Goal: Task Accomplishment & Management: Manage account settings

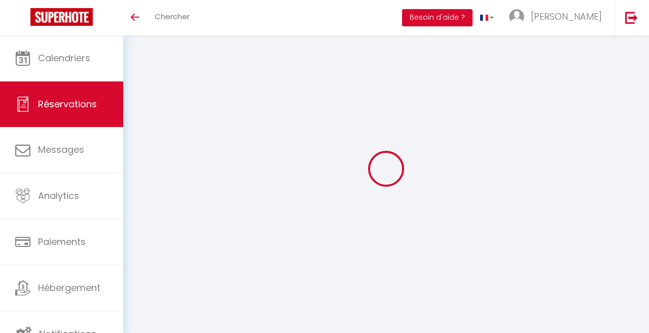
select select
checkbox input "false"
select select
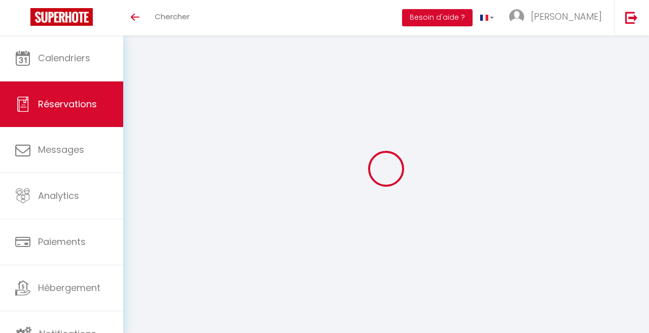
select select
checkbox input "false"
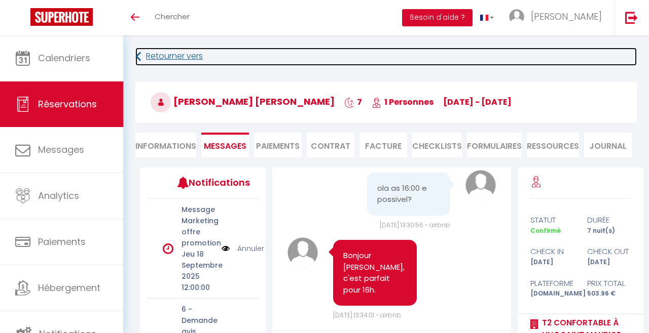
click at [165, 56] on link "Retourner vers" at bounding box center [385, 57] width 501 height 18
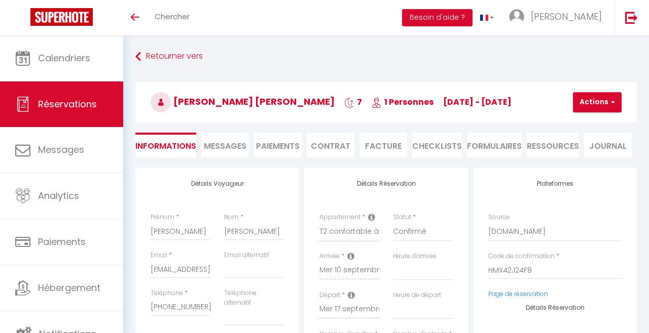
select select
select select "55517"
select select "1"
select select
checkbox input "false"
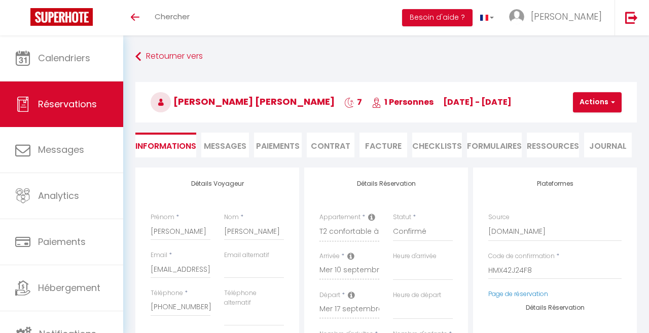
select select
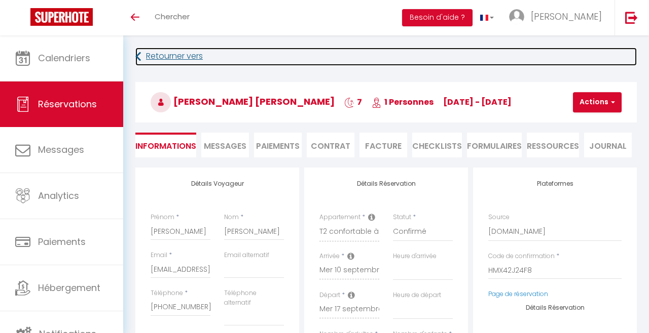
click at [156, 64] on link "Retourner vers" at bounding box center [385, 57] width 501 height 18
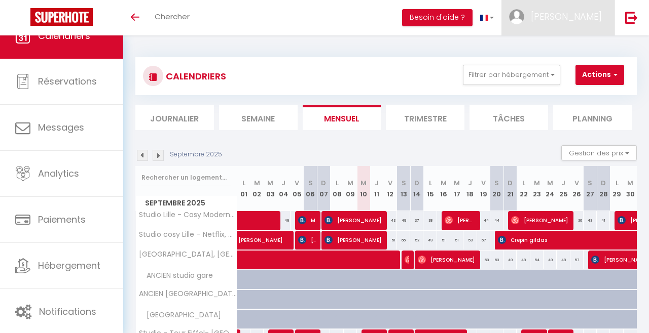
click at [586, 31] on link "[PERSON_NAME]" at bounding box center [557, 17] width 113 height 35
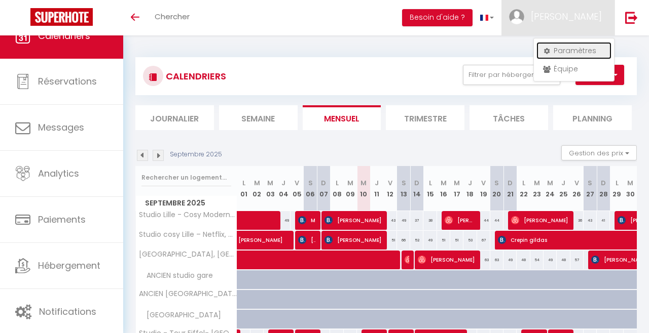
click at [574, 57] on link "Paramètres" at bounding box center [573, 50] width 75 height 17
select select "fr"
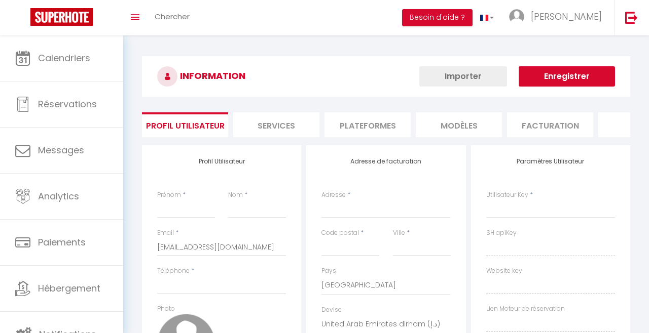
type input "[PERSON_NAME]"
type input "Vankeirsbilck"
type input "0642766252"
type input "[STREET_ADDRESS][PERSON_NAME]"
type input "59160"
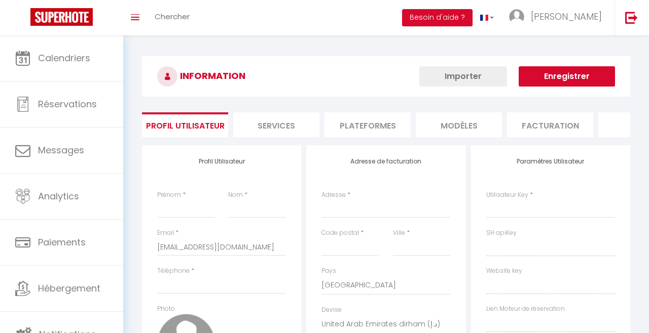
type input "Lille"
select select "1"
select select "28"
type input "x3MBwnL2AHUrZ3salBZwa98is"
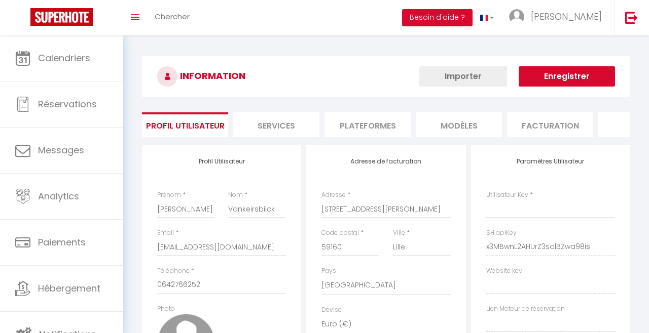
type input "IFhaHTh0VCv4rL8TyiTianNRx"
type input "[URL][DOMAIN_NAME]"
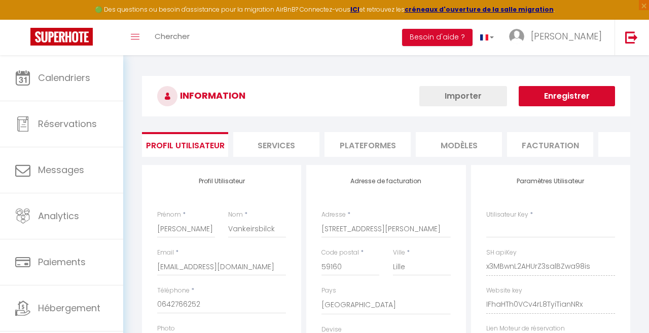
select select "fr"
type input "x3MBwnL2AHUrZ3salBZwa98is"
type input "IFhaHTh0VCv4rL8TyiTianNRx"
type input "[URL][DOMAIN_NAME]"
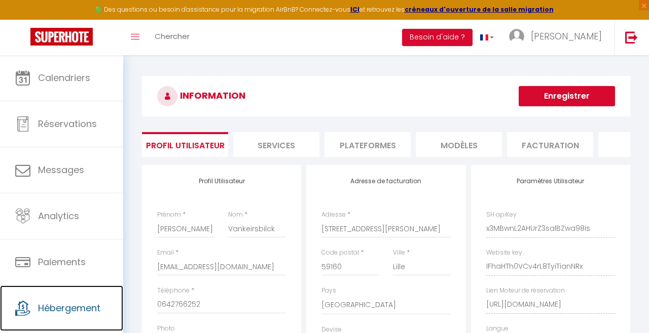
click at [42, 306] on span "Hébergement" at bounding box center [69, 308] width 62 height 13
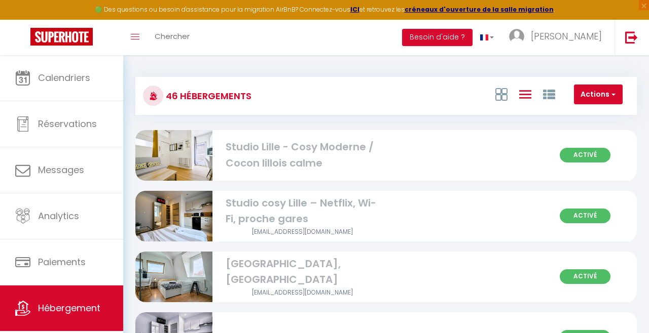
scroll to position [22, 0]
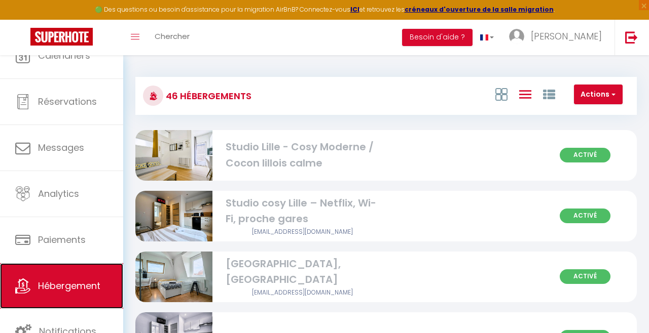
click at [60, 309] on link "Hébergement" at bounding box center [61, 287] width 123 height 46
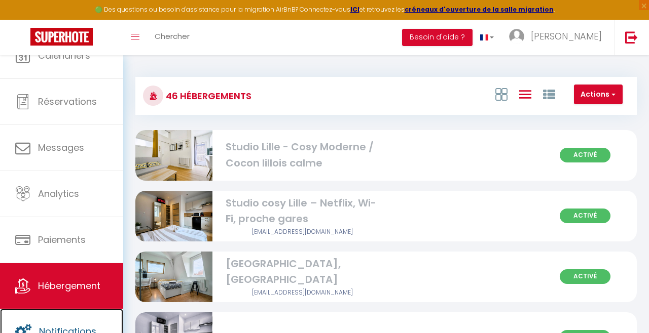
click at [62, 323] on link "Notifications" at bounding box center [61, 332] width 123 height 46
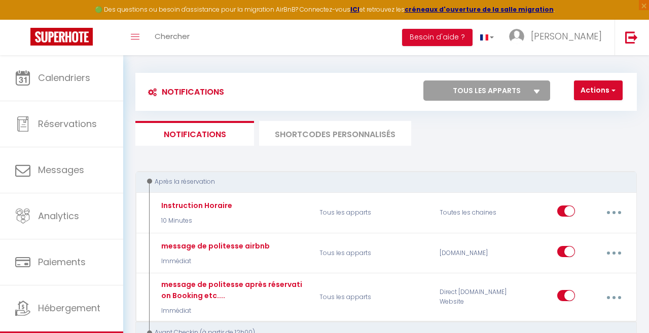
scroll to position [6, 0]
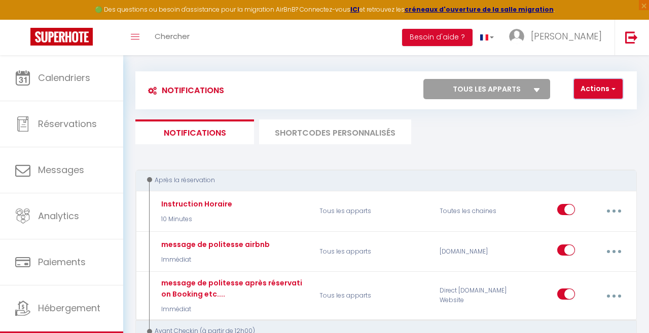
click at [605, 90] on button "Actions" at bounding box center [598, 89] width 49 height 20
click at [535, 85] on div at bounding box center [324, 166] width 649 height 333
click at [529, 88] on select "Tous les apparts Studio Lille - Cosy Moderne / Cocon lillois calme Studio cosy …" at bounding box center [486, 89] width 127 height 20
select select "55517"
click at [423, 79] on select "Tous les apparts Studio Lille - Cosy Moderne / Cocon lillois calme Studio cosy …" at bounding box center [486, 89] width 127 height 20
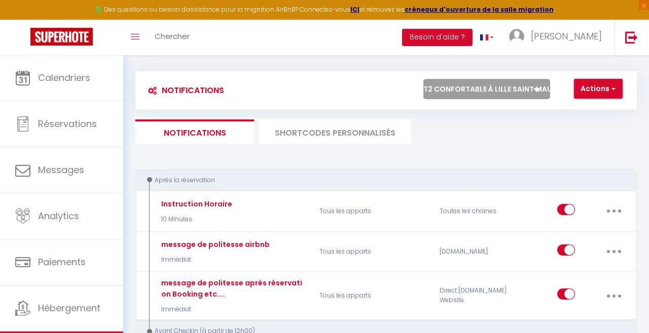
click at [595, 88] on button "Actions" at bounding box center [598, 89] width 49 height 20
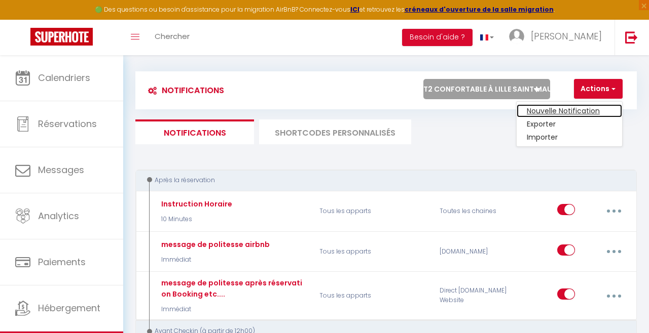
click at [577, 109] on link "Nouvelle Notification" at bounding box center [568, 110] width 105 height 13
select select "Immédiat"
select select
checkbox input "false"
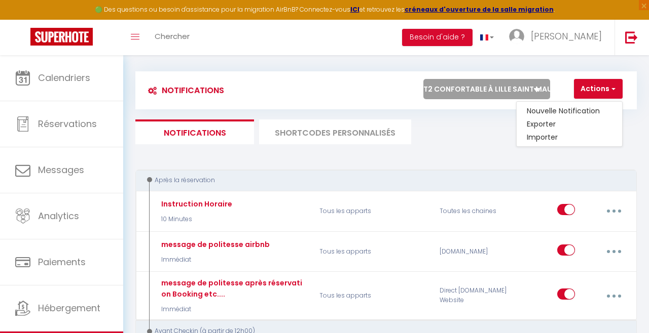
radio input "true"
checkbox input "false"
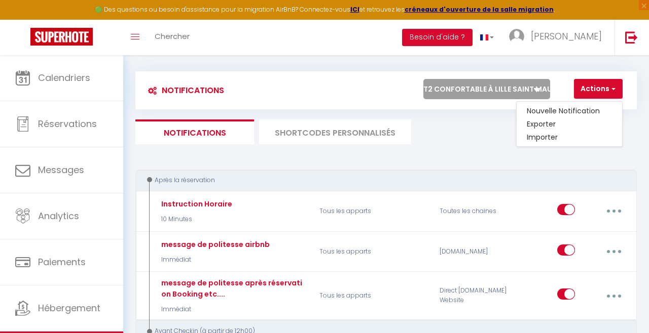
checkbox input "false"
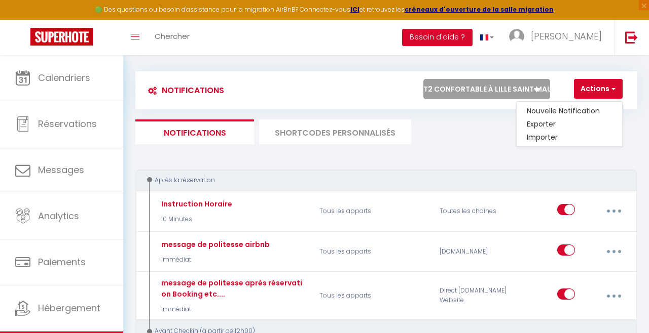
checkbox input "false"
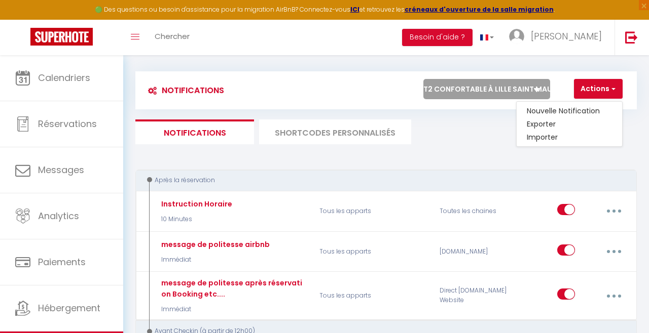
checkbox input "false"
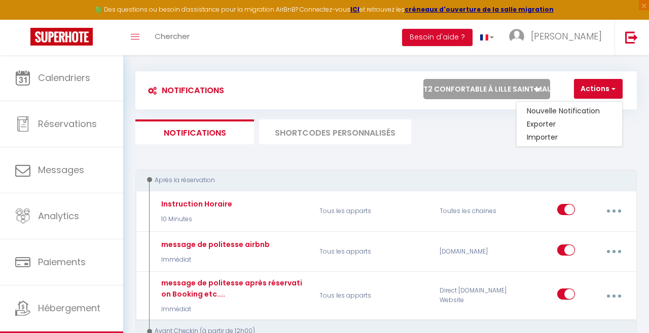
checkbox input "false"
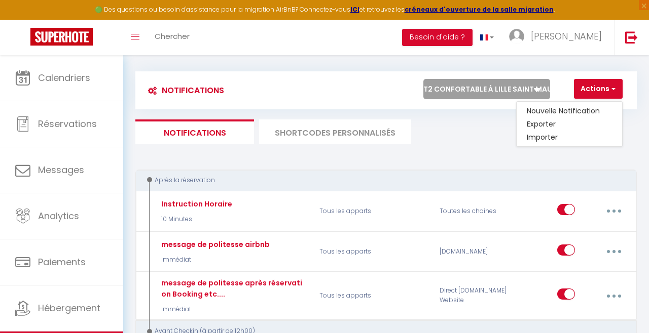
checkbox input "false"
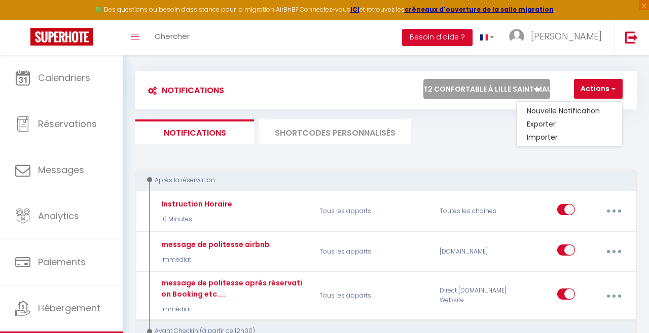
checkbox input "false"
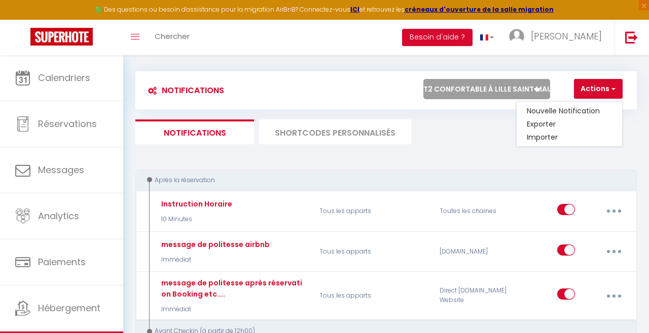
checkbox input "false"
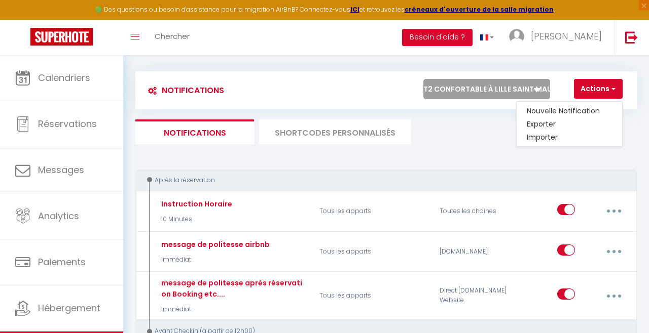
checkbox input "false"
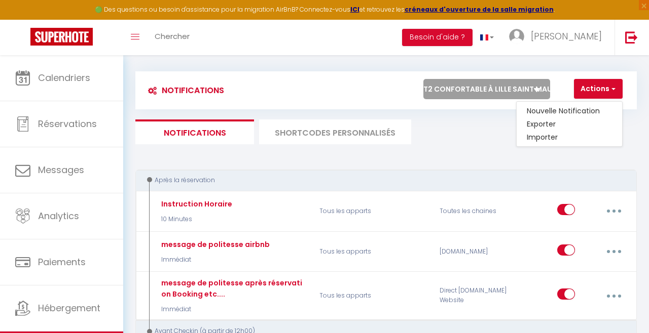
checkbox input "false"
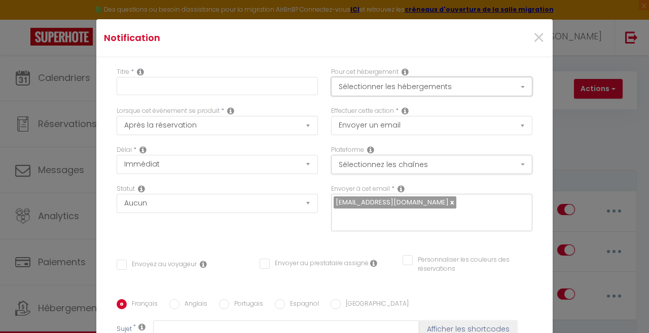
click at [440, 95] on button "Sélectionner les hébergements" at bounding box center [431, 86] width 201 height 19
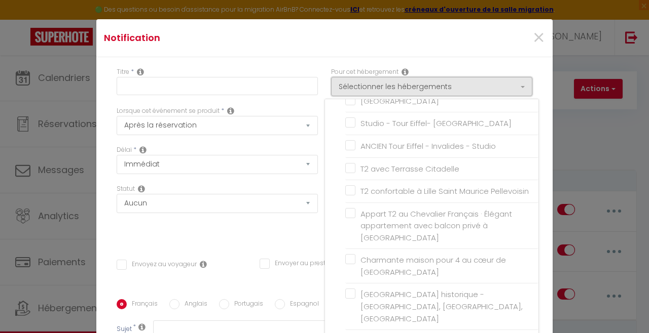
scroll to position [132, 0]
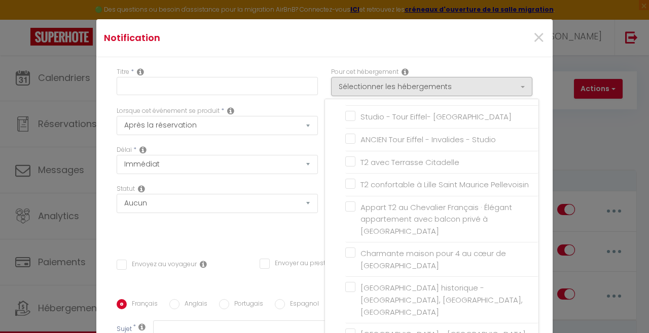
click at [437, 188] on input "T2 confortable à Lille Saint Maurice Pellevoisin" at bounding box center [441, 185] width 193 height 10
checkbox input "true"
checkbox input "false"
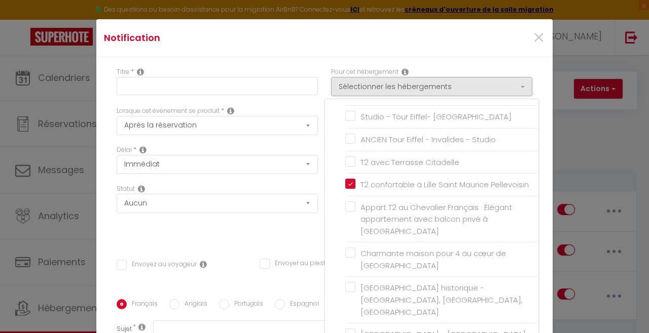
checkbox input "false"
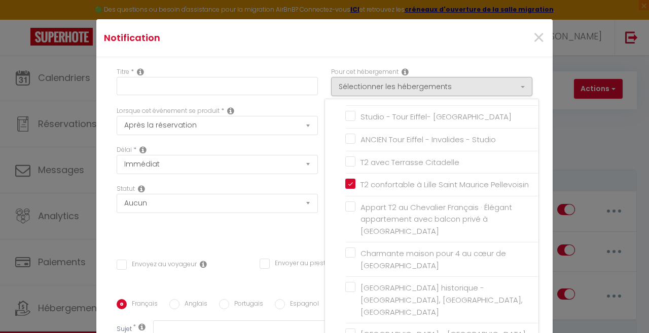
checkbox input "false"
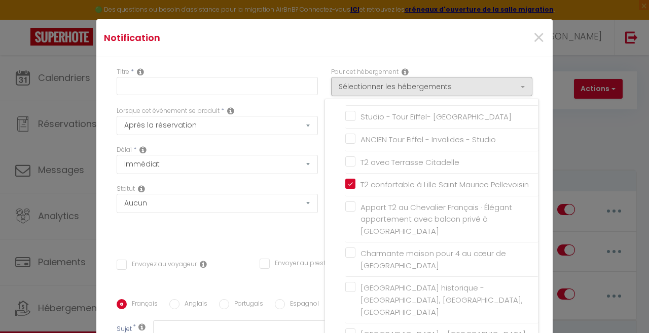
checkbox input "false"
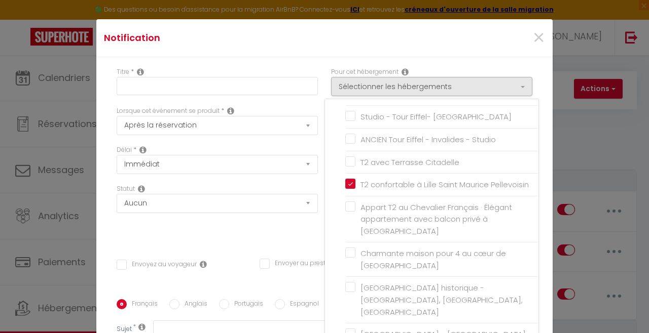
checkbox input "false"
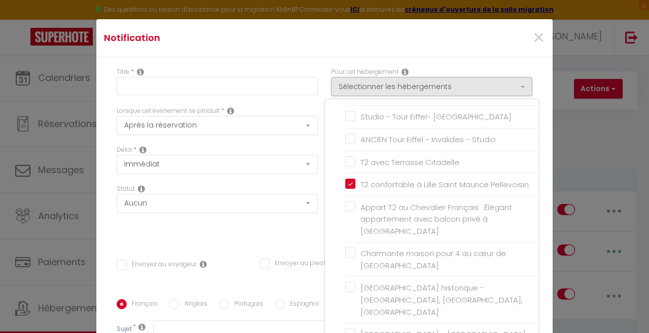
checkbox input "false"
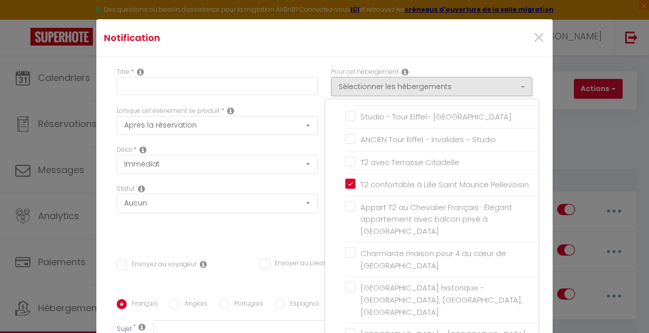
checkbox input "false"
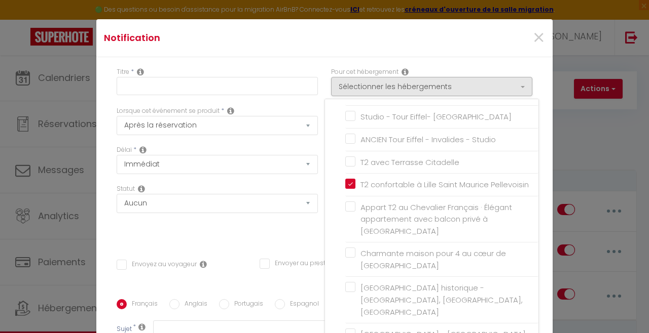
checkbox input "false"
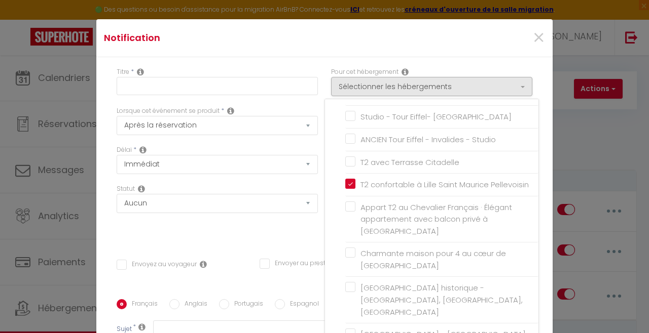
checkbox input "false"
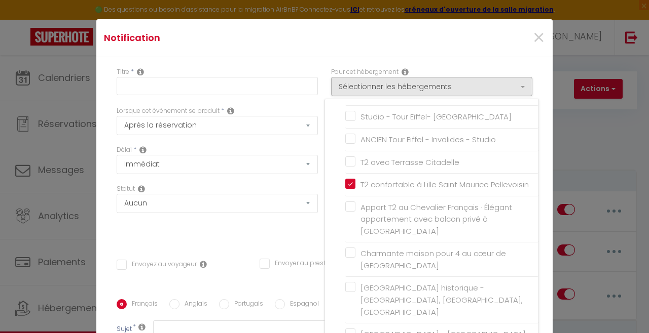
checkbox input "false"
click at [496, 23] on div at bounding box center [324, 166] width 649 height 333
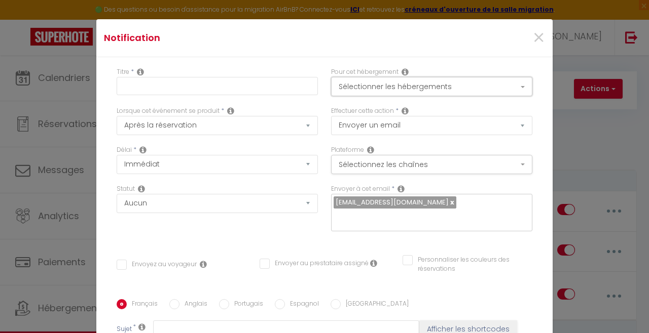
click at [453, 85] on button "Sélectionner les hébergements" at bounding box center [431, 86] width 201 height 19
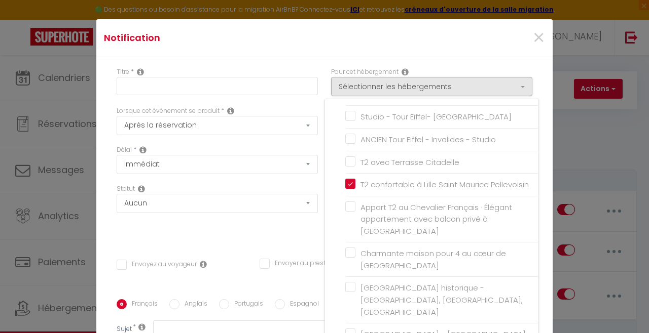
click at [465, 49] on div at bounding box center [324, 166] width 649 height 333
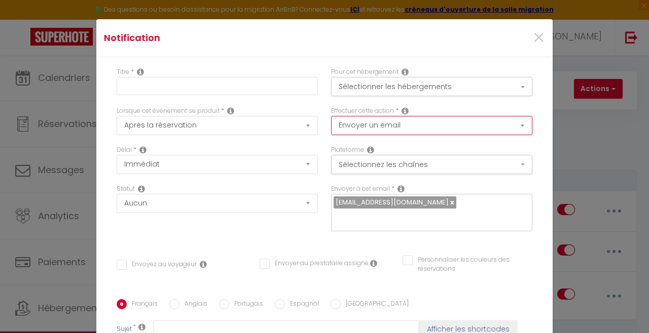
click at [425, 128] on select "Envoyer un email Envoyer un SMS Envoyer une notification push" at bounding box center [431, 125] width 201 height 19
click at [432, 117] on select "Envoyer un email Envoyer un SMS Envoyer une notification push" at bounding box center [431, 125] width 201 height 19
click at [436, 96] on button "Sélectionner les hébergements" at bounding box center [431, 86] width 201 height 19
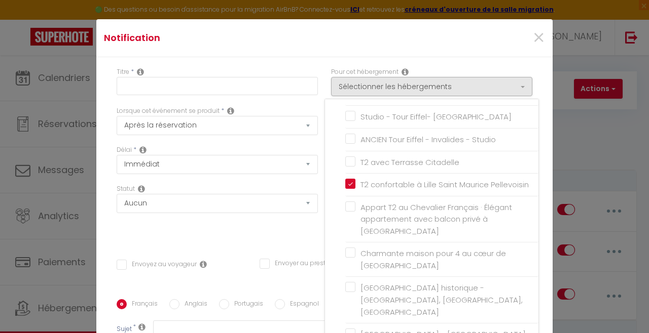
click at [459, 50] on div at bounding box center [324, 166] width 649 height 333
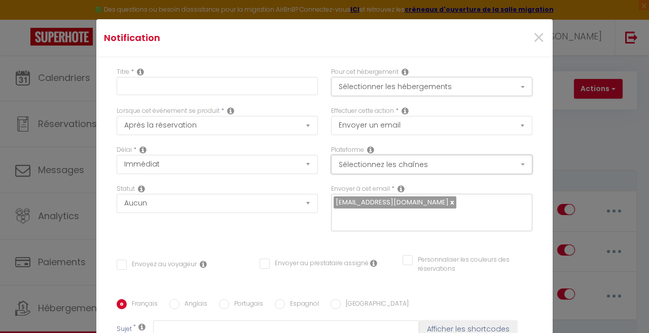
click at [420, 167] on button "Sélectionnez les chaînes" at bounding box center [431, 164] width 201 height 19
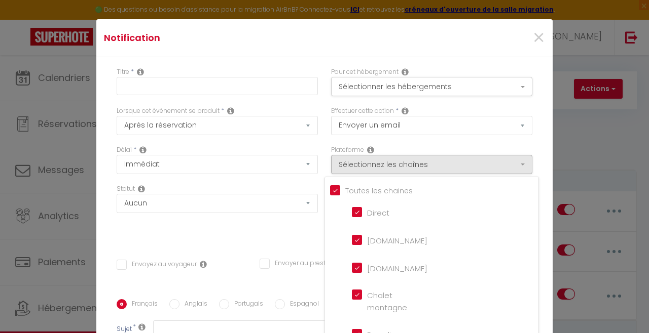
click at [425, 141] on div at bounding box center [324, 166] width 649 height 333
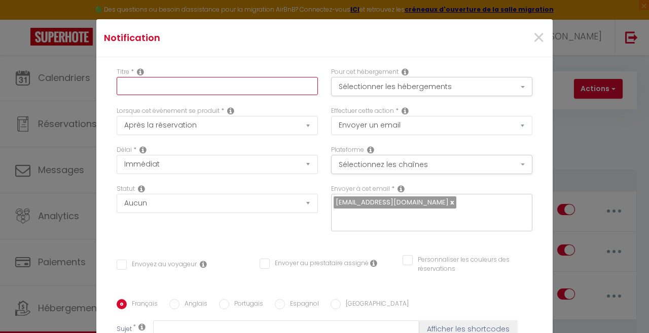
click at [305, 88] on input "text" at bounding box center [217, 86] width 201 height 18
type input "Stationement"
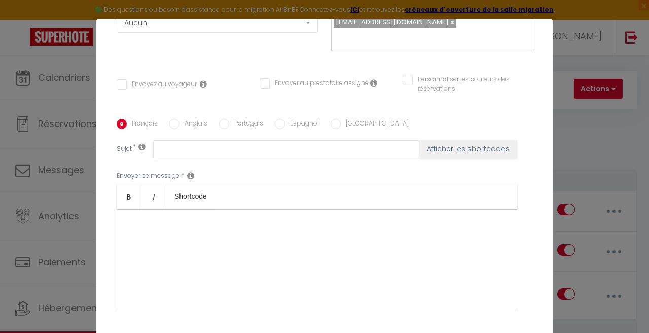
scroll to position [180, 0]
type input "Stationnement"
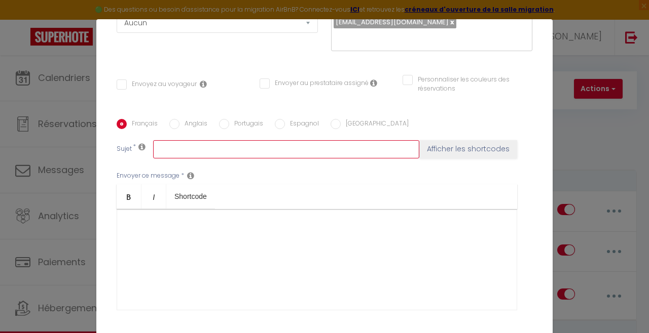
click at [354, 145] on input "text" at bounding box center [286, 149] width 266 height 18
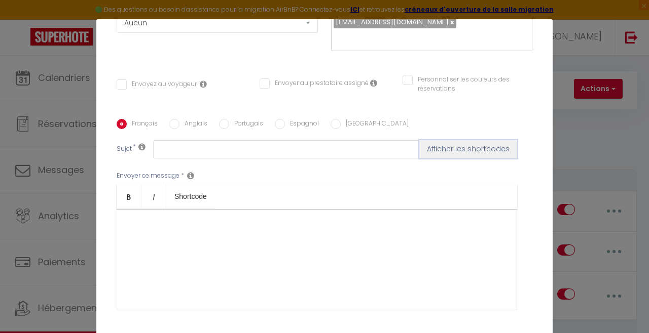
click at [497, 158] on button "Afficher les shortcodes" at bounding box center [468, 149] width 98 height 18
checkbox input "false"
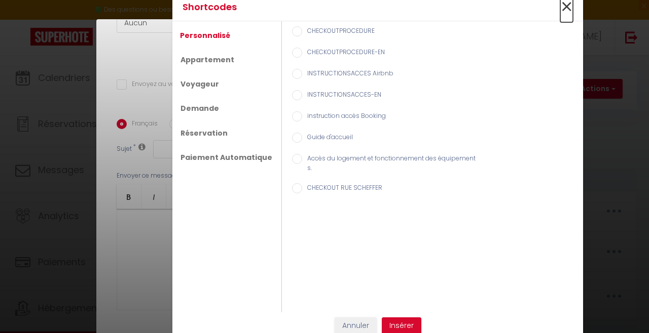
click at [564, 15] on span "×" at bounding box center [566, 7] width 13 height 30
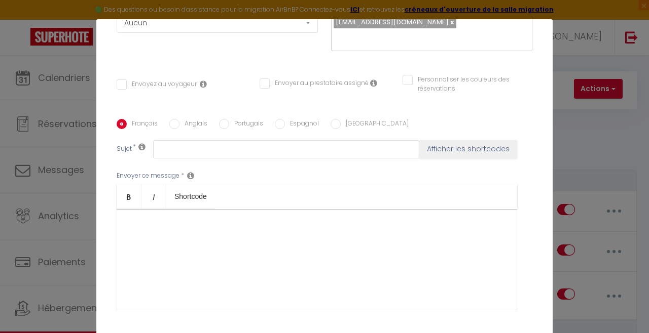
click at [355, 161] on div "Envoyer ce message * Bold Italic Shortcode Rich text editor" at bounding box center [325, 241] width 416 height 165
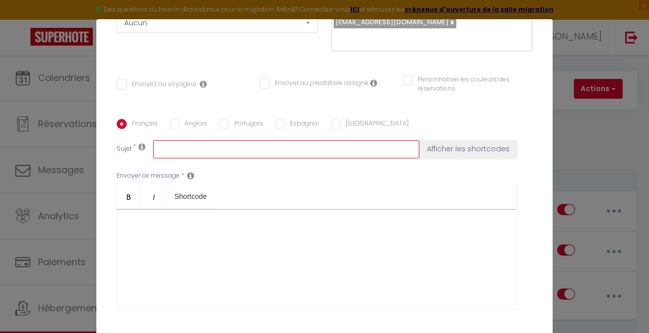
click at [368, 145] on input "text" at bounding box center [286, 149] width 266 height 18
type input "Stationnement"
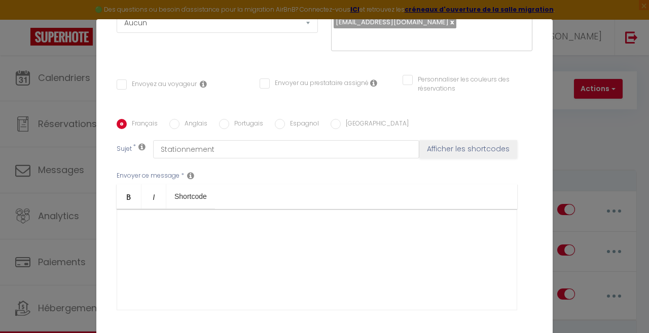
click at [594, 117] on div "Notification × Titre * Stationnement Pour cet hébergement Sélectionner les hébe…" at bounding box center [324, 166] width 649 height 333
click at [583, 115] on div "Notification × Titre * Stationnement Pour cet hébergement Sélectionner les hébe…" at bounding box center [324, 166] width 649 height 333
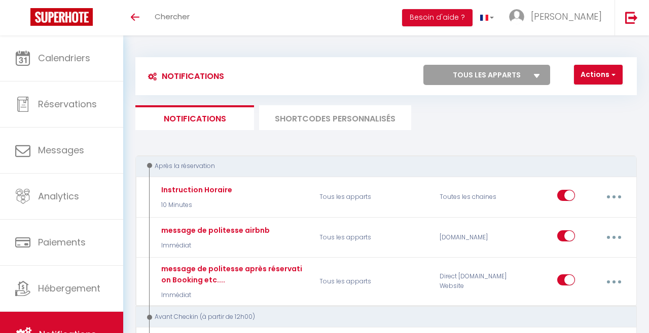
click at [513, 124] on ul "Notifications SHORTCODES PERSONNALISÉS" at bounding box center [385, 117] width 501 height 25
click at [513, 119] on ul "Notifications SHORTCODES PERSONNALISÉS" at bounding box center [385, 117] width 501 height 25
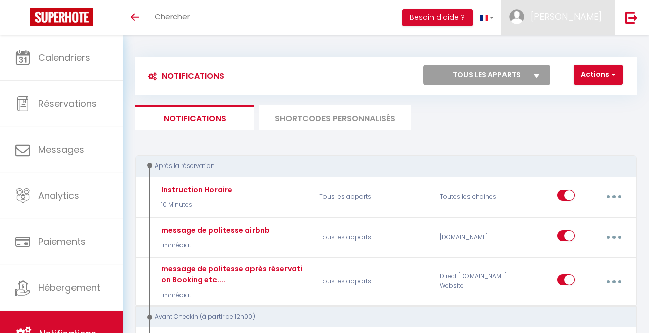
click at [587, 21] on span "[PERSON_NAME]" at bounding box center [566, 16] width 71 height 13
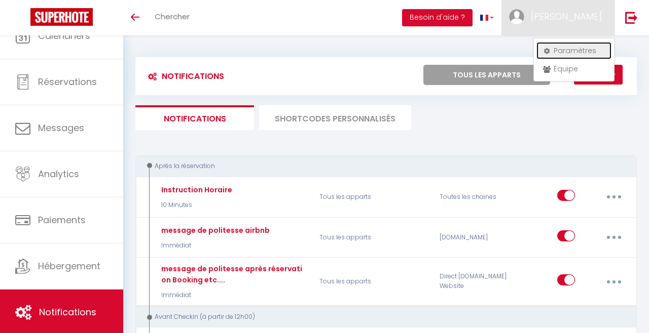
click at [564, 49] on link "Paramètres" at bounding box center [573, 50] width 75 height 17
select select "fr"
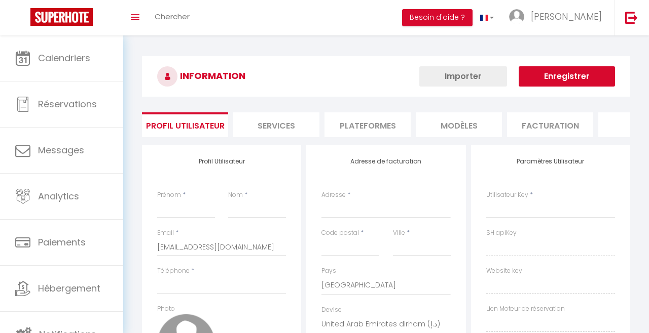
type input "[PERSON_NAME]"
type input "Vankeirsbilck"
type input "0642766252"
type input "[STREET_ADDRESS][PERSON_NAME]"
type input "59160"
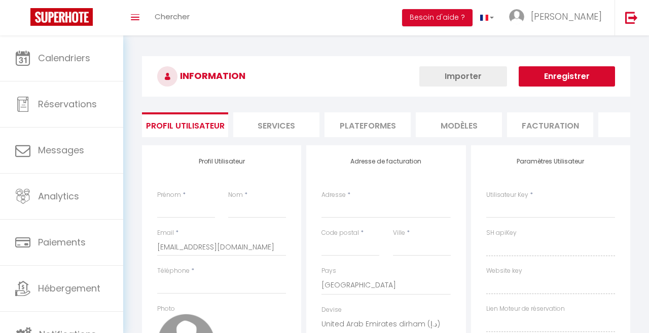
type input "Lille"
select select "1"
select select "28"
type input "x3MBwnL2AHUrZ3salBZwa98is"
type input "IFhaHTh0VCv4rL8TyiTianNRx"
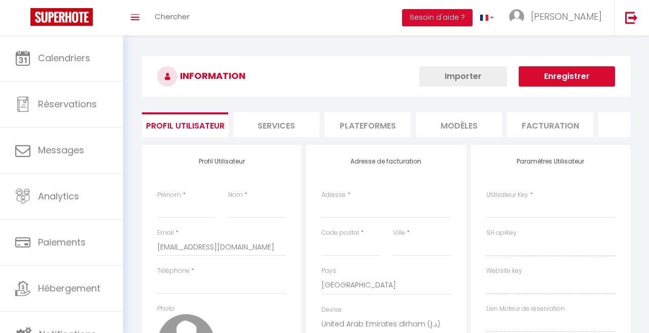
type input "[URL][DOMAIN_NAME]"
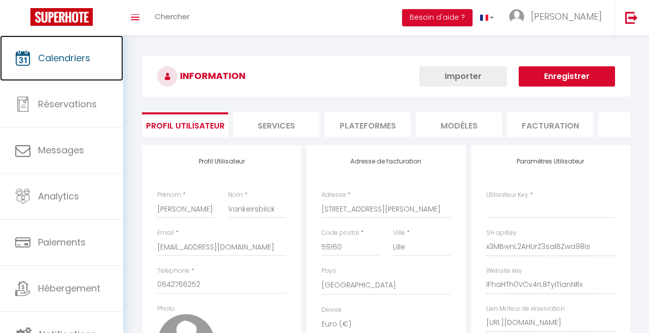
click at [38, 65] on link "Calendriers" at bounding box center [61, 58] width 123 height 46
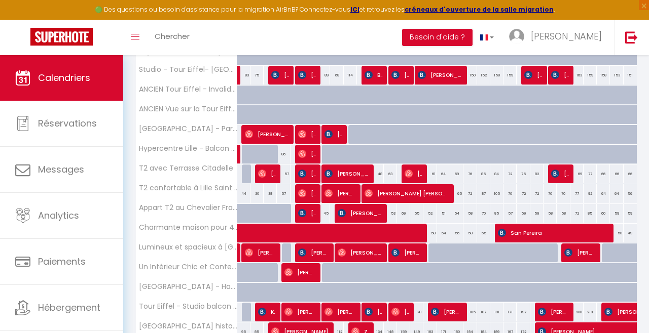
scroll to position [284, 0]
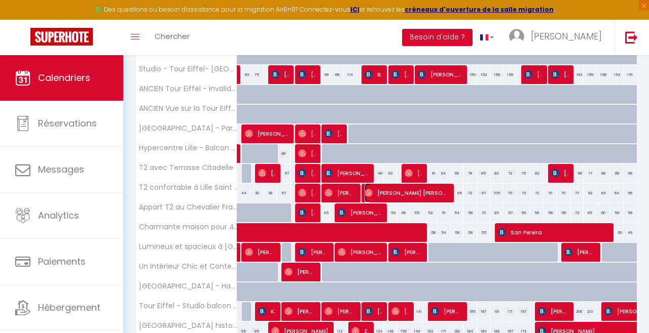
click at [430, 197] on span "[PERSON_NAME] [PERSON_NAME]" at bounding box center [406, 192] width 84 height 19
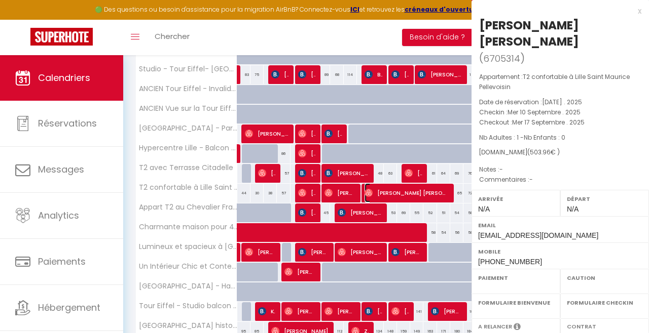
select select "OK"
select select "0"
select select "1"
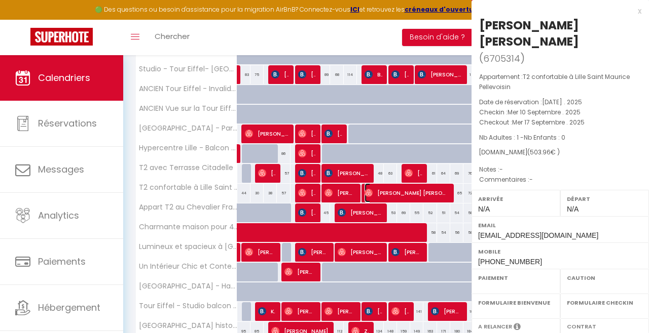
select select
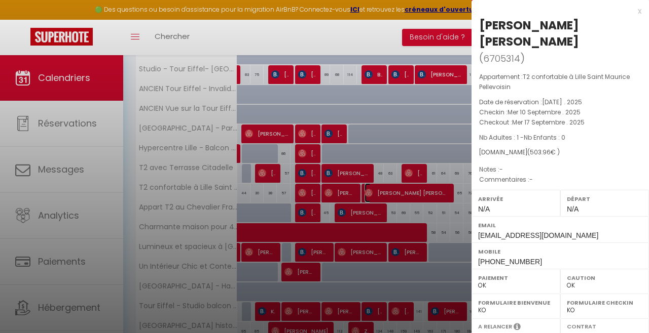
select select "25191"
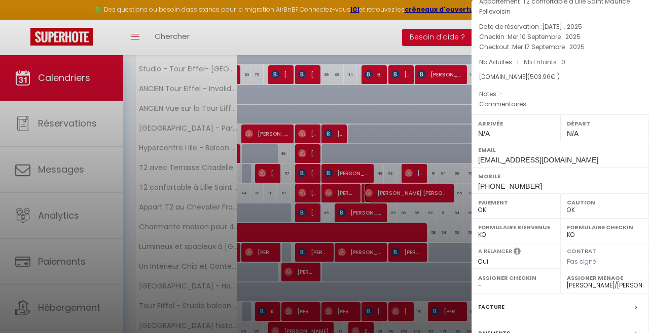
scroll to position [116, 0]
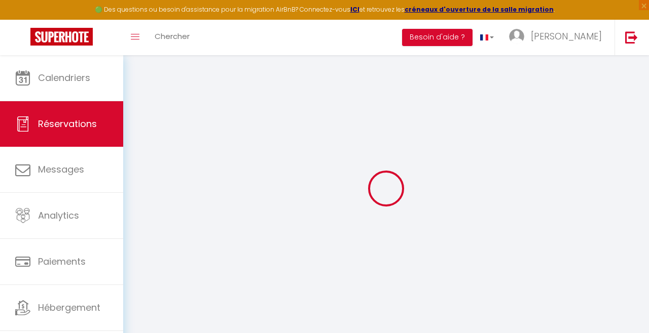
select select
checkbox input "false"
select select
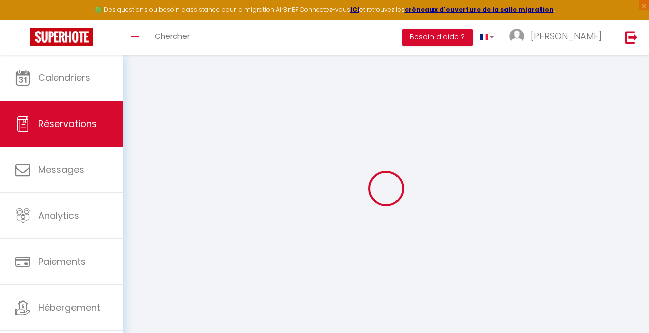
select select
checkbox input "false"
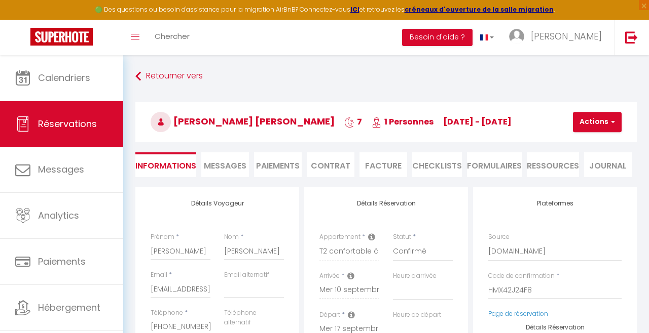
select select
type input "26"
type input "25.96"
select select
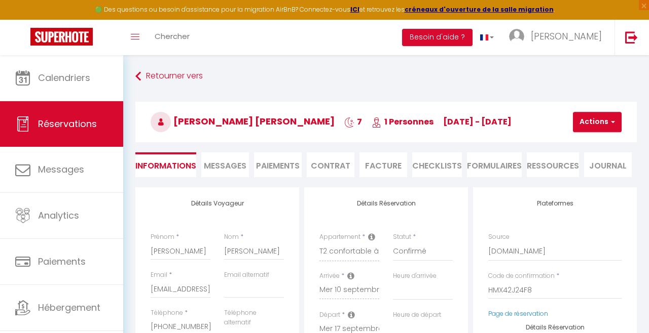
checkbox input "false"
select select
checkbox input "false"
select select
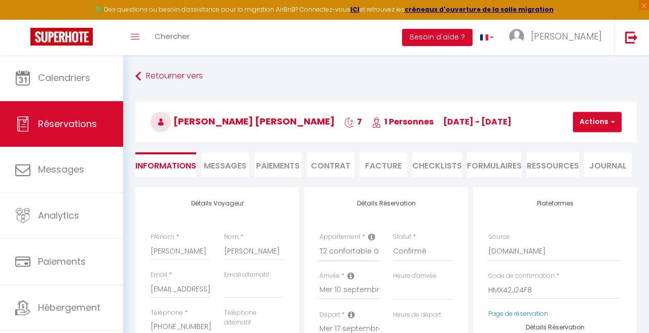
click at [228, 169] on span "Messages" at bounding box center [225, 166] width 43 height 12
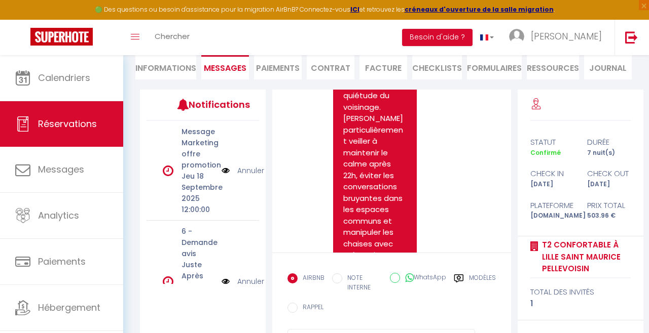
scroll to position [2166, 0]
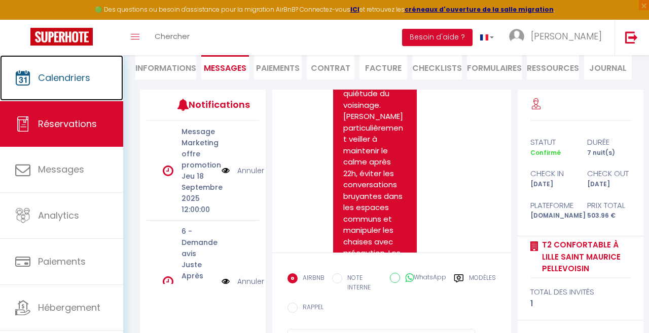
click at [46, 79] on span "Calendriers" at bounding box center [64, 77] width 52 height 13
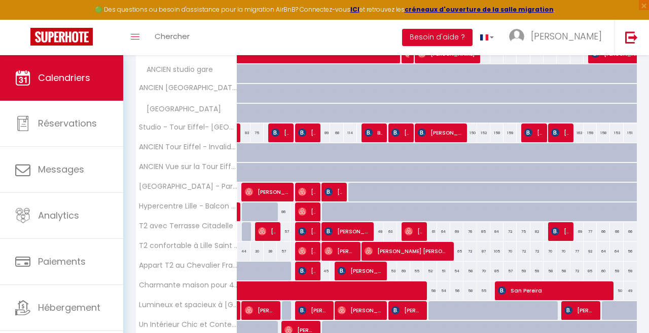
scroll to position [223, 0]
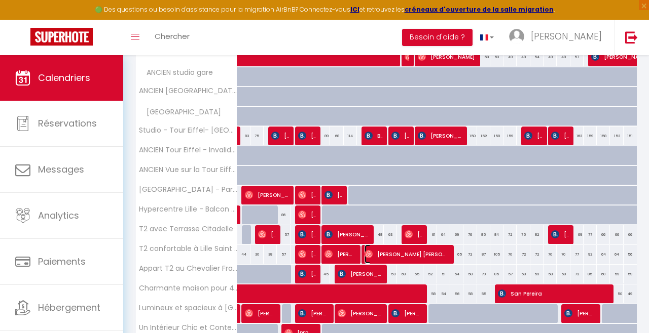
click at [420, 256] on span "[PERSON_NAME] [PERSON_NAME]" at bounding box center [406, 254] width 84 height 19
select select "OK"
select select "0"
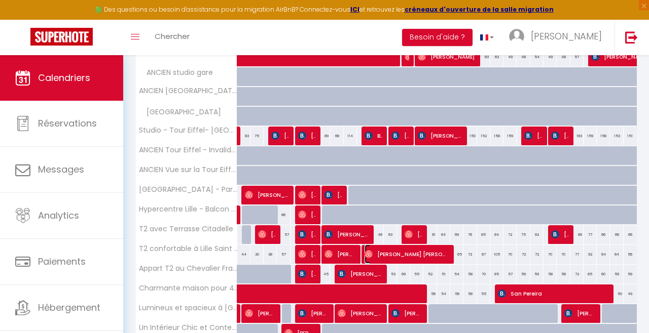
select select "1"
select select
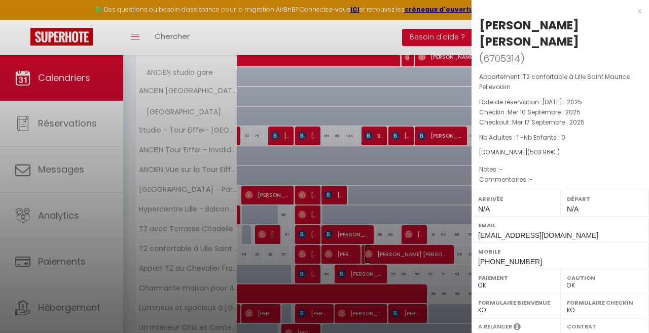
select select "25191"
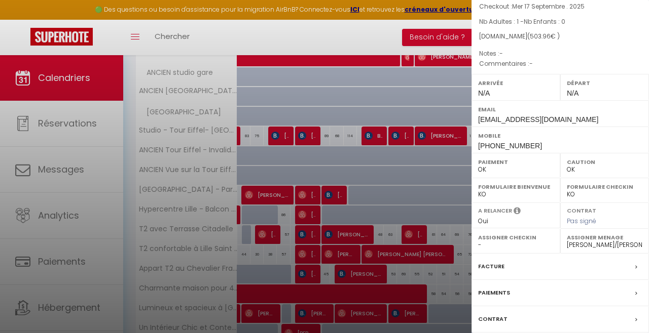
click at [518, 333] on div "x [PERSON_NAME] [PERSON_NAME] ( 6705314 ) Appartement : T2 confortable à Lille …" at bounding box center [559, 141] width 177 height 515
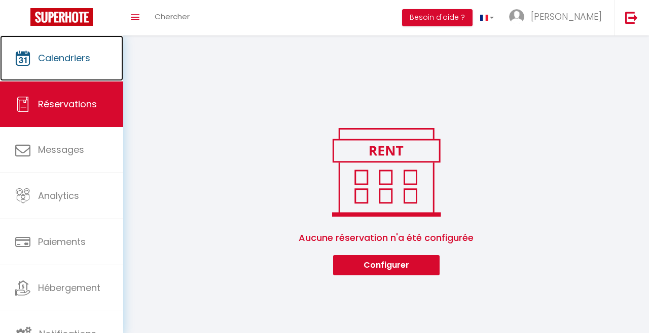
click at [49, 73] on link "Calendriers" at bounding box center [61, 58] width 123 height 46
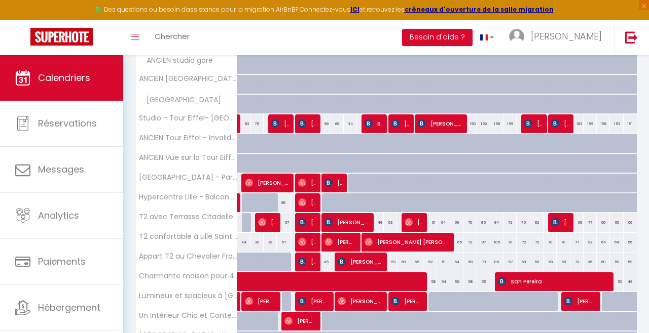
scroll to position [233, 0]
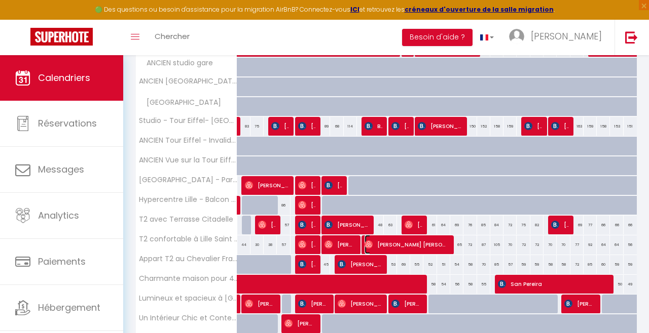
click at [423, 245] on span "[PERSON_NAME] [PERSON_NAME]" at bounding box center [406, 244] width 84 height 19
select select "OK"
select select "0"
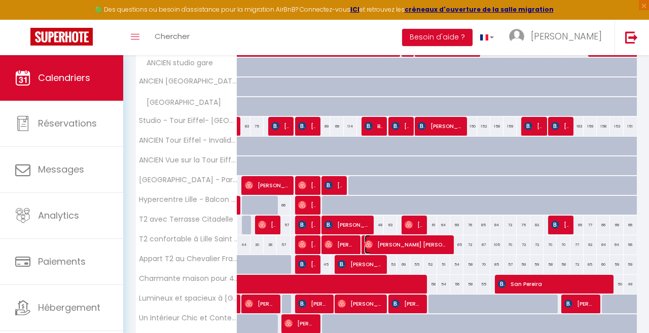
select select "1"
select select
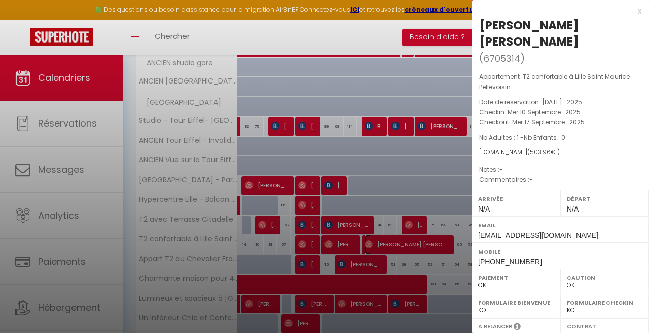
select select "25191"
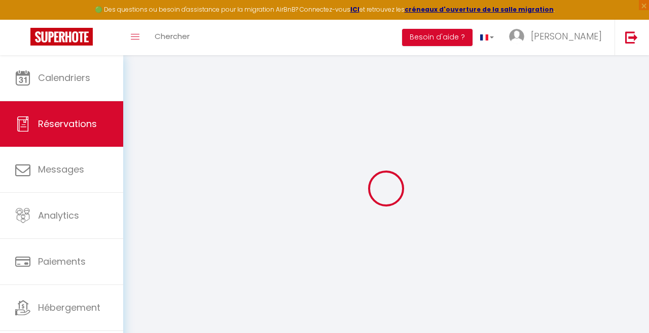
type input "[PERSON_NAME]"
type input "[EMAIL_ADDRESS][DOMAIN_NAME]"
type input "[PHONE_NUMBER]"
select select
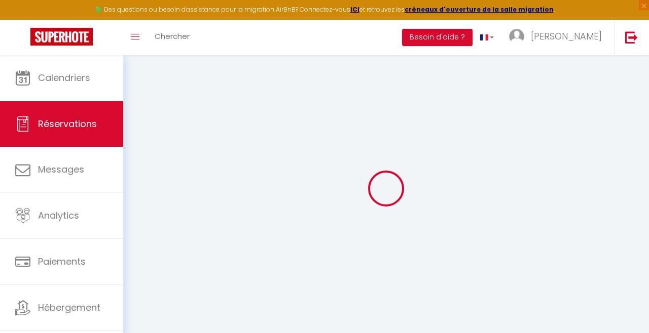
type input "89.64"
select select "55517"
select select "1"
select select
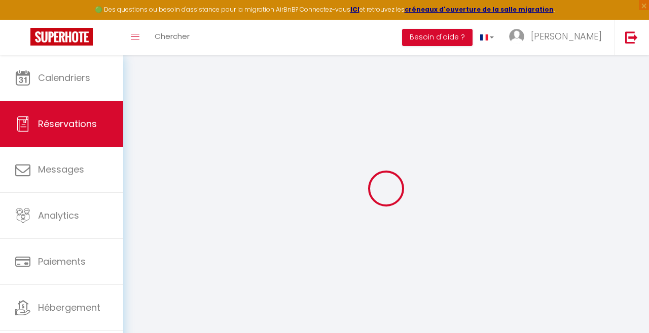
type input "1"
select select "12"
select select
type input "452"
checkbox input "false"
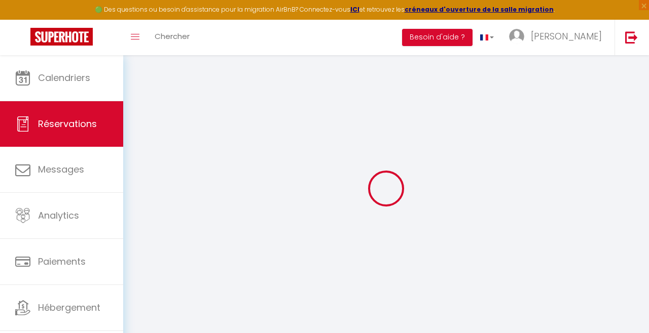
type input "0"
select select "1"
type input "0"
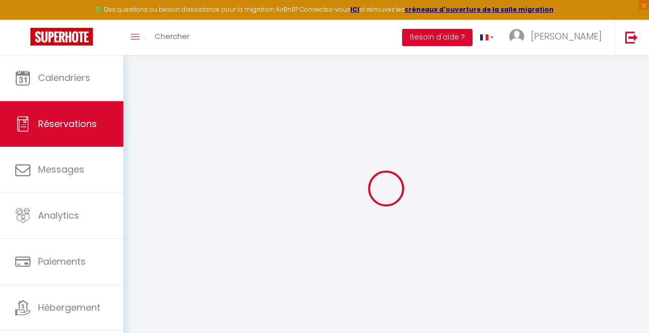
select select
select select "15"
checkbox input "false"
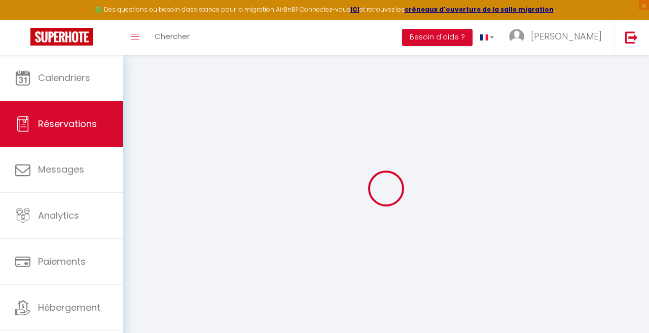
select select
checkbox input "false"
select select
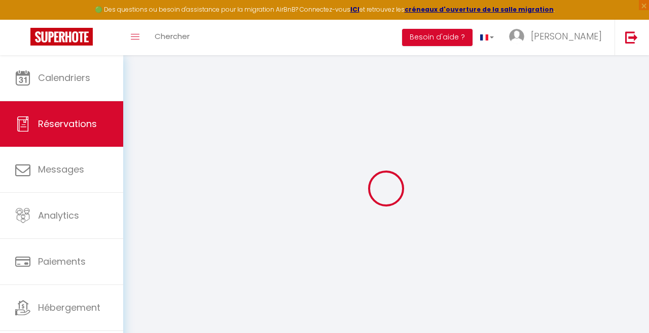
select select
checkbox input "false"
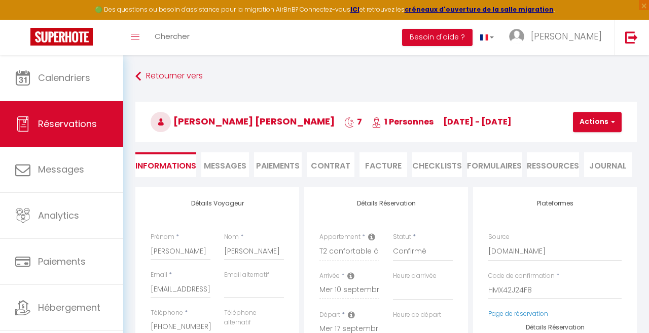
select select
type input "26"
type input "25.96"
select select
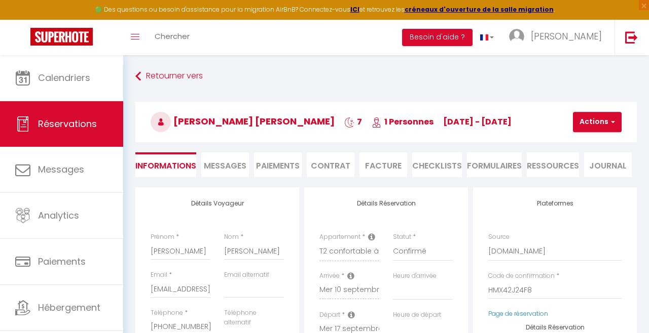
checkbox input "false"
select select
checkbox input "false"
select select
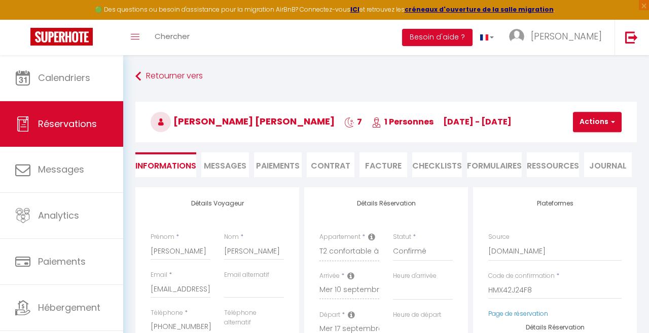
click at [232, 161] on span "Messages" at bounding box center [225, 166] width 43 height 12
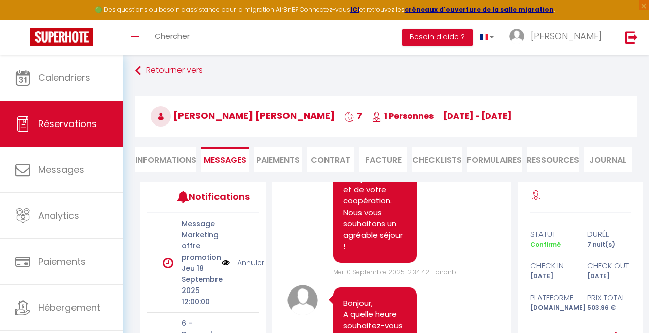
scroll to position [2639, 0]
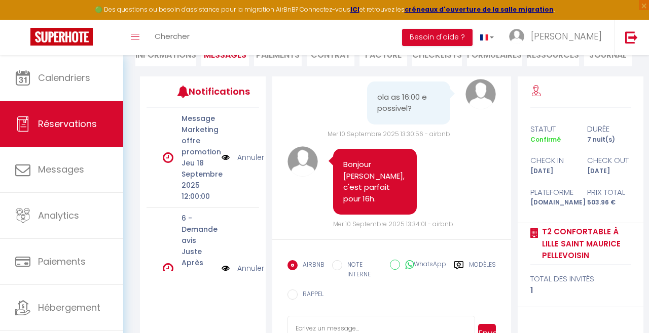
scroll to position [124, 0]
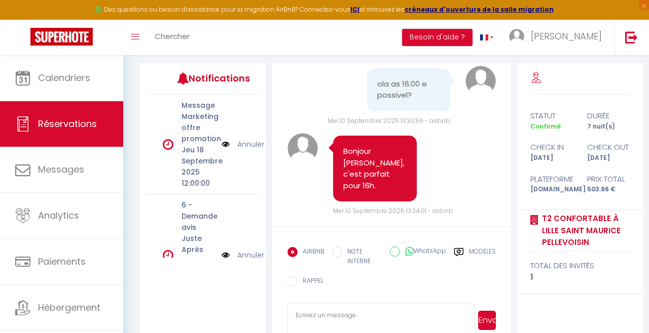
paste textarea "Lore ipsumdol sit ametc adipiscingel sedd ei temporin u’lab etdo magnaa ! Enim …"
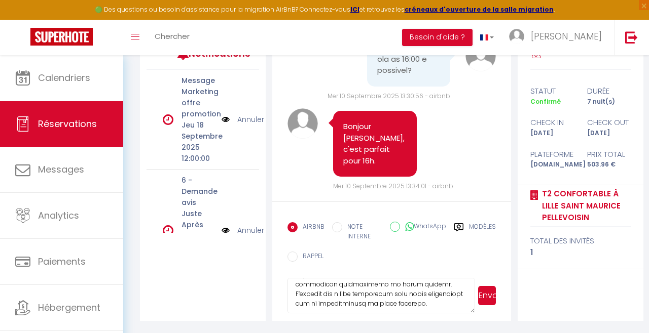
scroll to position [286, 0]
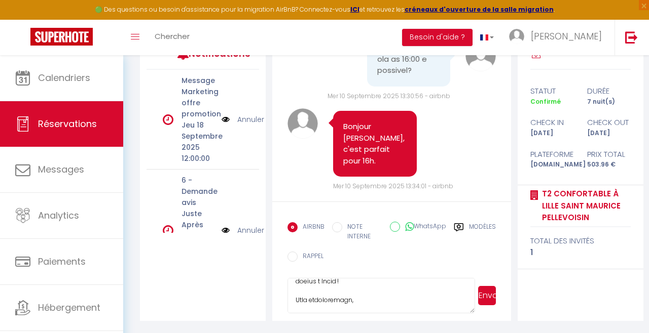
click at [406, 303] on textarea at bounding box center [380, 295] width 187 height 35
click at [297, 295] on textarea at bounding box center [380, 295] width 187 height 35
click at [297, 292] on textarea at bounding box center [380, 295] width 187 height 35
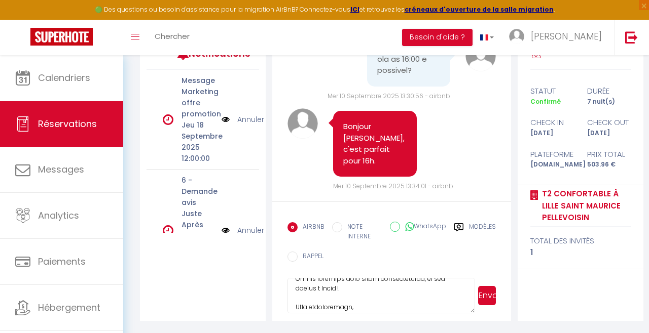
scroll to position [286, 0]
click at [418, 302] on textarea at bounding box center [380, 295] width 187 height 35
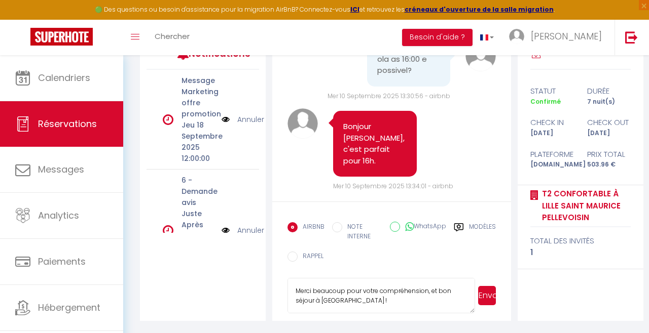
type textarea "Nous espérons que votre installation dans le logement s’est bien passée ! Nous …"
click at [484, 295] on button "Envoyer" at bounding box center [487, 295] width 18 height 19
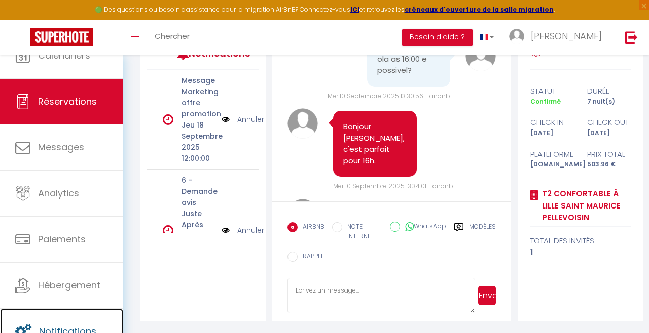
click at [79, 319] on link "Notifications" at bounding box center [61, 332] width 123 height 46
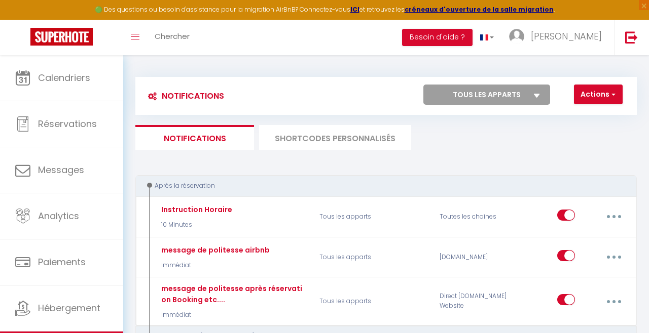
click at [310, 141] on li "SHORTCODES PERSONNALISÉS" at bounding box center [335, 137] width 152 height 25
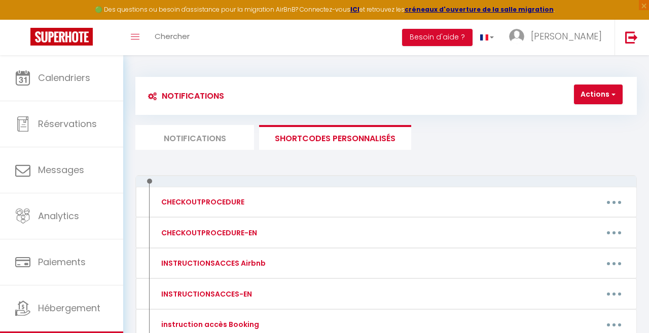
click at [210, 144] on li "Notifications" at bounding box center [194, 137] width 119 height 25
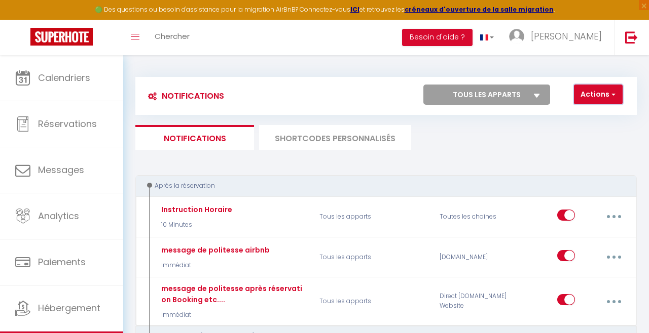
click at [587, 104] on button "Actions" at bounding box center [598, 95] width 49 height 20
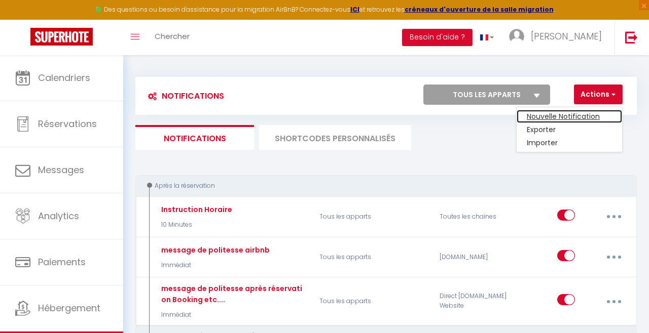
click at [569, 121] on link "Nouvelle Notification" at bounding box center [568, 116] width 105 height 13
select select "Immédiat"
select select
checkbox input "false"
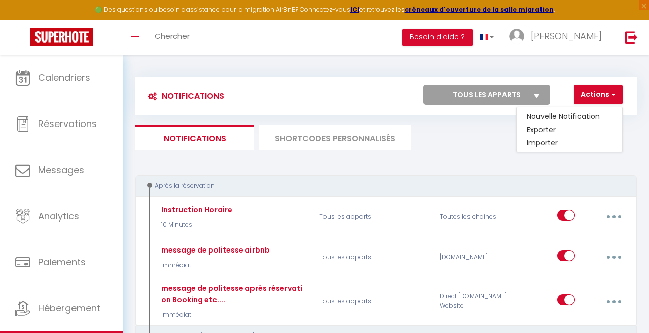
radio input "true"
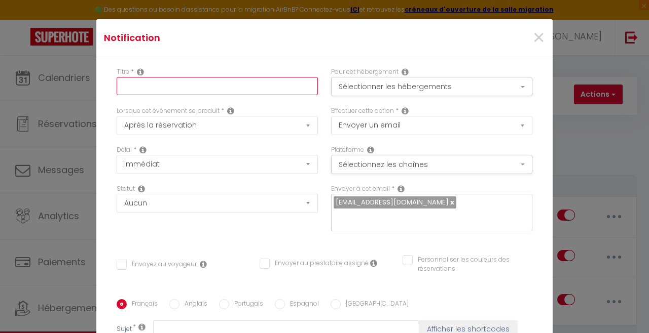
click at [261, 83] on input "text" at bounding box center [217, 86] width 201 height 18
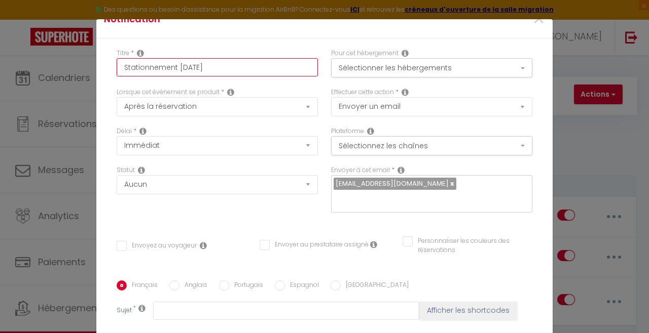
scroll to position [21, 0]
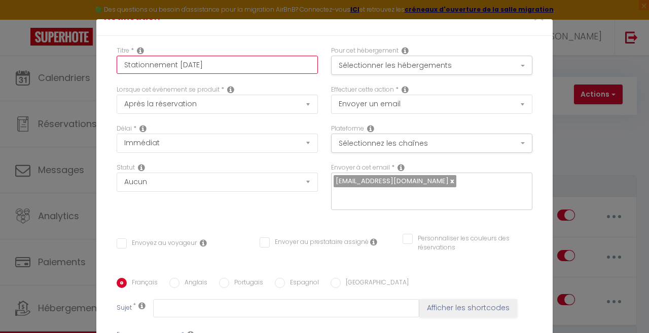
type input "Stationnement [DATE]"
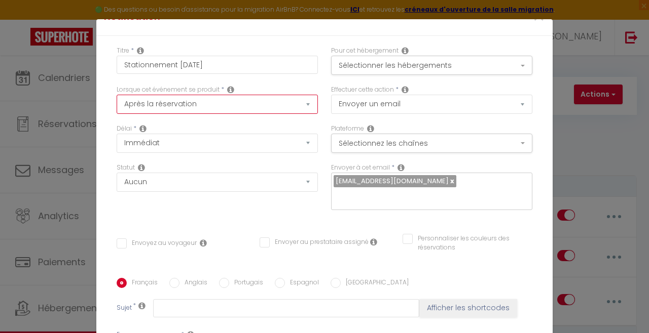
click at [310, 100] on select "Après la réservation Avant Checkin (à partir de 12h00) Après Checkin (à partir …" at bounding box center [217, 104] width 201 height 19
click at [308, 98] on select "Après la réservation Avant Checkin (à partir de 12h00) Après Checkin (à partir …" at bounding box center [217, 104] width 201 height 19
click at [260, 47] on div "Titre * Stationnement [DATE]" at bounding box center [217, 60] width 201 height 28
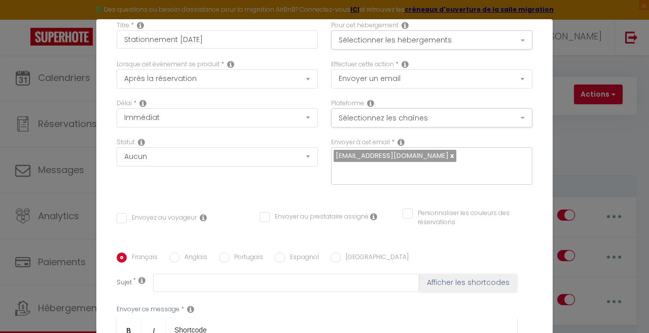
scroll to position [48, 0]
click at [292, 115] on select "Immédiat + 10 Minutes + 1 Heure + 2 Heures + 3 Heures + 4 Heures + 5 Heures + 6…" at bounding box center [217, 116] width 201 height 19
click at [294, 101] on div "Délai * Immédiat + 10 Minutes + 1 Heure + 2 Heures + 3 Heures + 4 Heures + 5 He…" at bounding box center [217, 112] width 201 height 29
click at [392, 116] on button "Sélectionnez les chaînes" at bounding box center [431, 116] width 201 height 19
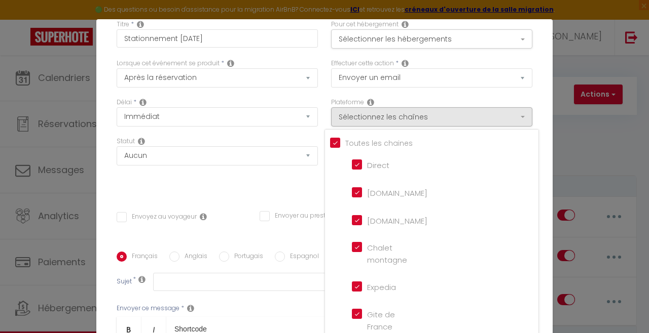
click at [364, 85] on div at bounding box center [324, 166] width 649 height 333
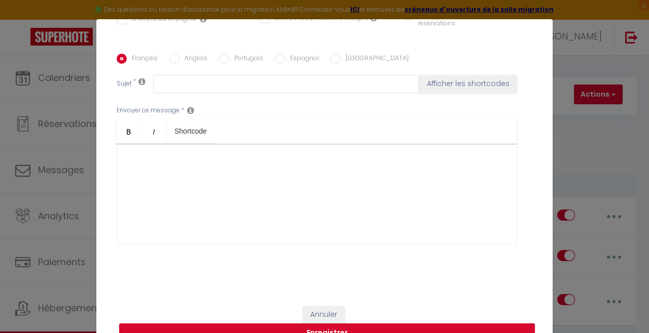
scroll to position [197, 0]
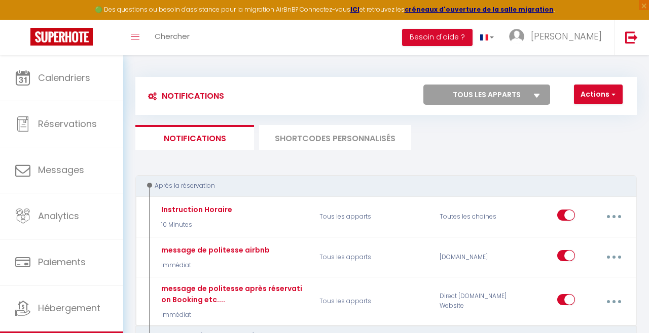
scroll to position [34, 0]
